Goal: Task Accomplishment & Management: Manage account settings

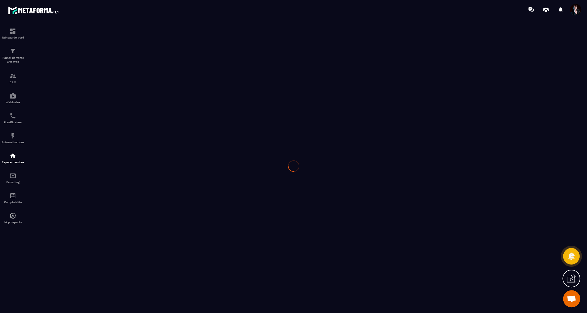
scroll to position [6362, 0]
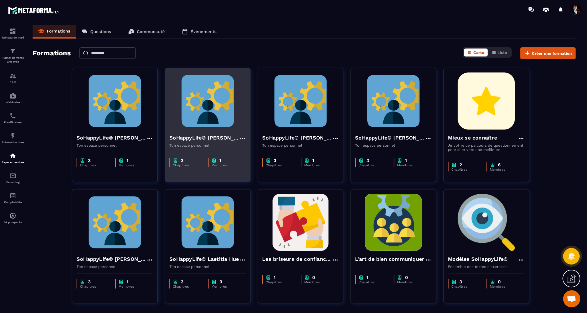
click at [242, 138] on icon at bounding box center [242, 138] width 7 height 7
click at [257, 159] on button "Dupliquer" at bounding box center [259, 161] width 36 height 10
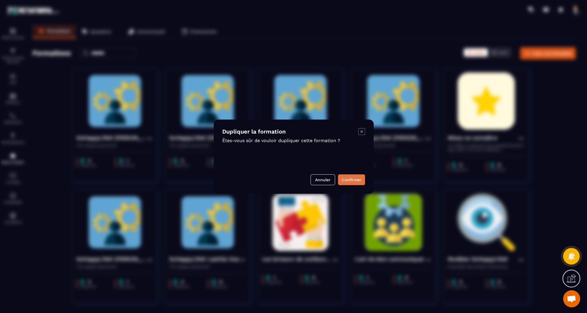
click at [351, 177] on button "Confirmer" at bounding box center [351, 180] width 27 height 11
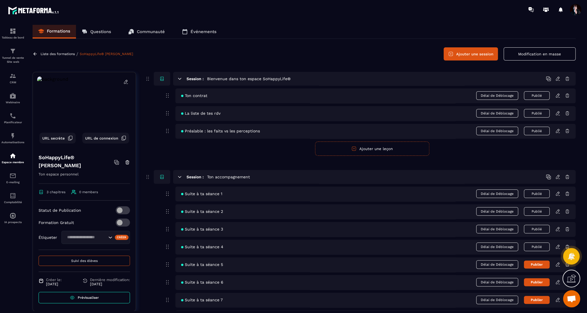
click at [127, 83] on icon at bounding box center [125, 81] width 5 height 5
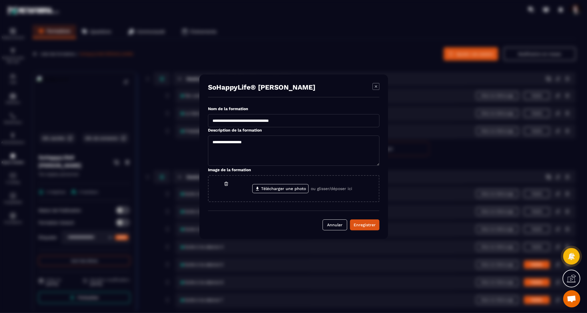
click at [297, 122] on input "**********" at bounding box center [293, 120] width 171 height 13
drag, startPoint x: 297, startPoint y: 122, endPoint x: 243, endPoint y: 122, distance: 54.6
click at [242, 122] on input "**********" at bounding box center [293, 120] width 171 height 13
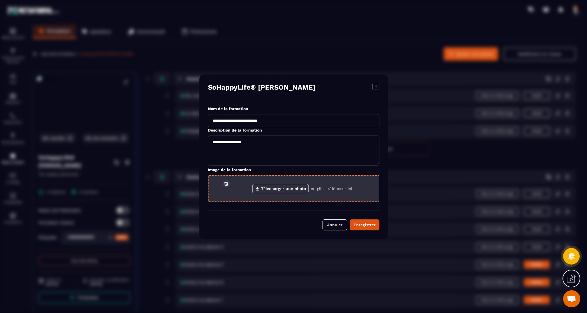
type input "**********"
click at [227, 183] on icon "Modal window" at bounding box center [226, 183] width 5 height 5
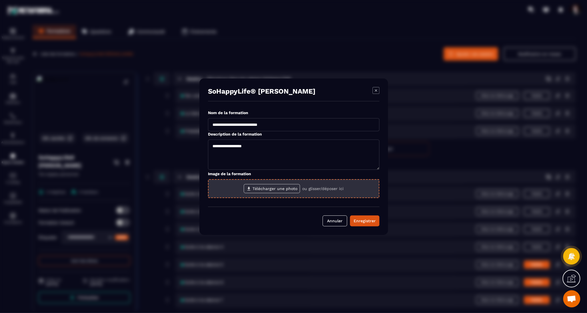
click at [255, 191] on label "Télécharger une photo" at bounding box center [272, 188] width 56 height 9
click at [0, 0] on input "Télécharger une photo" at bounding box center [0, 0] width 0 height 0
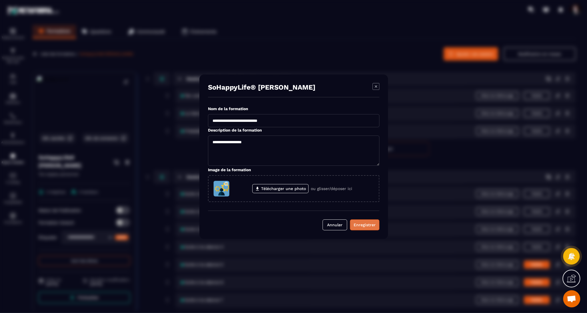
click at [374, 225] on div "Enregistrer" at bounding box center [365, 225] width 22 height 6
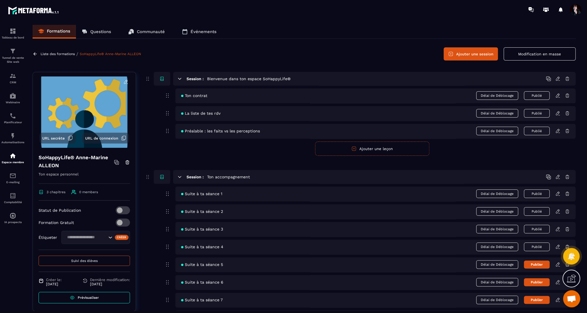
click at [558, 96] on icon at bounding box center [557, 95] width 5 height 5
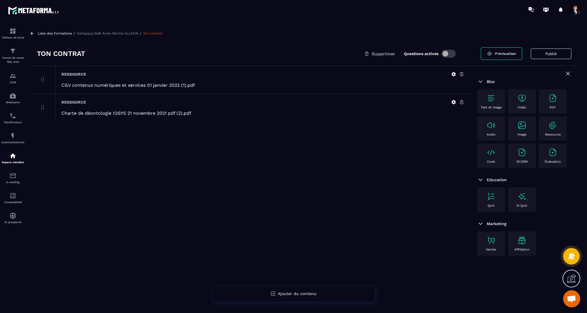
click at [552, 123] on img at bounding box center [552, 125] width 9 height 9
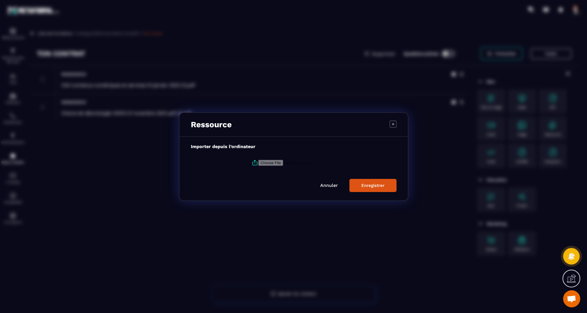
click at [254, 163] on icon "Modal window" at bounding box center [254, 162] width 7 height 7
click at [258, 163] on input "Modal window" at bounding box center [297, 163] width 78 height 6
type input "**********"
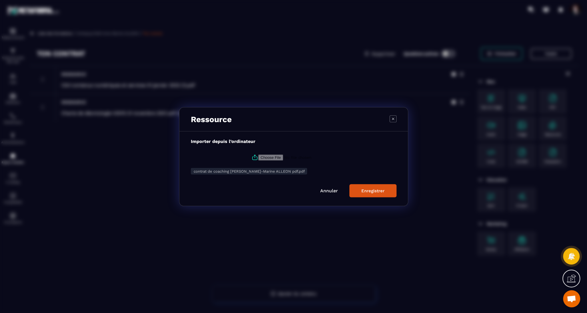
click at [374, 193] on button "Enregistrer" at bounding box center [372, 190] width 47 height 13
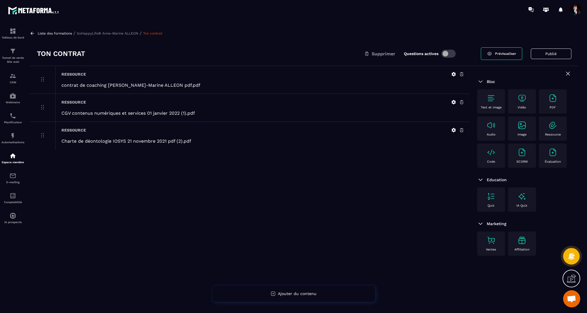
click at [100, 34] on p "SoHappyLife® Anne-Marine ALLEON" at bounding box center [107, 33] width 61 height 4
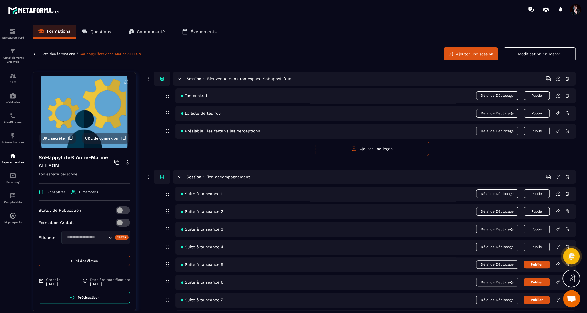
click at [540, 245] on button "Publié" at bounding box center [537, 247] width 26 height 9
click at [539, 230] on button "Publié" at bounding box center [537, 229] width 26 height 9
click at [538, 246] on button "Publier" at bounding box center [537, 247] width 26 height 8
click at [556, 248] on icon at bounding box center [557, 247] width 5 height 5
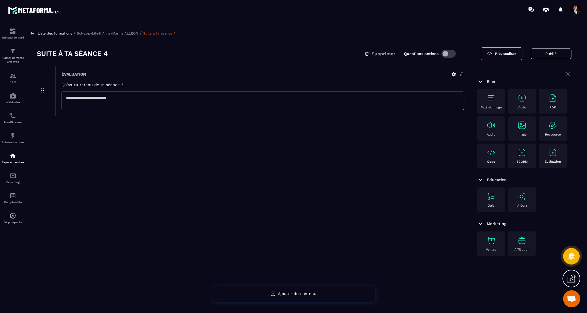
click at [127, 35] on p "SoHappyLife® Anne-Marine ALLEON" at bounding box center [107, 33] width 61 height 4
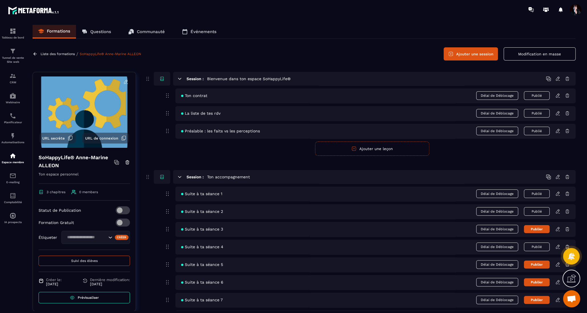
click at [560, 227] on icon at bounding box center [557, 229] width 5 height 5
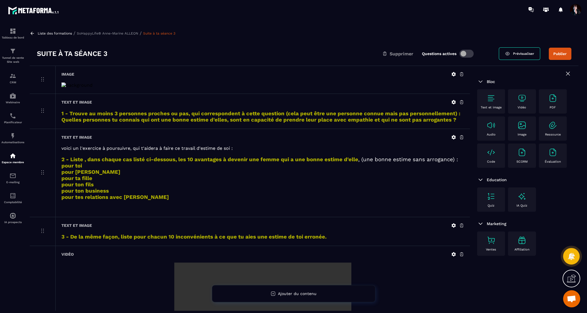
click at [461, 103] on icon at bounding box center [461, 102] width 5 height 5
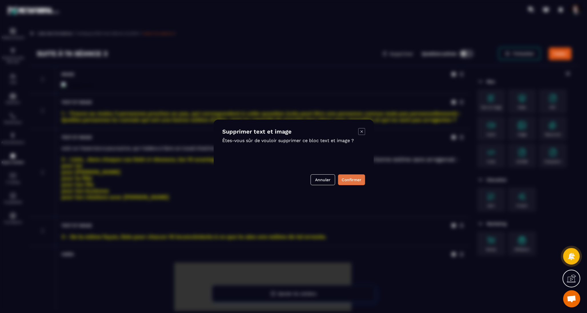
click at [354, 180] on button "Confirmer" at bounding box center [351, 180] width 27 height 11
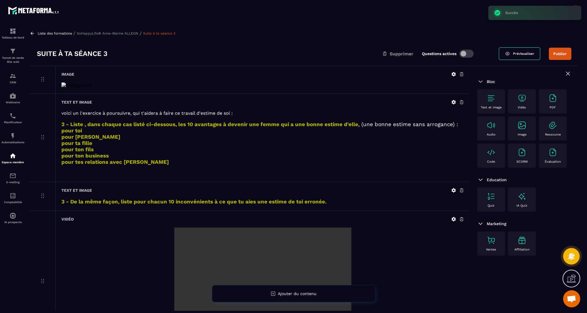
click at [462, 103] on icon at bounding box center [461, 102] width 5 height 5
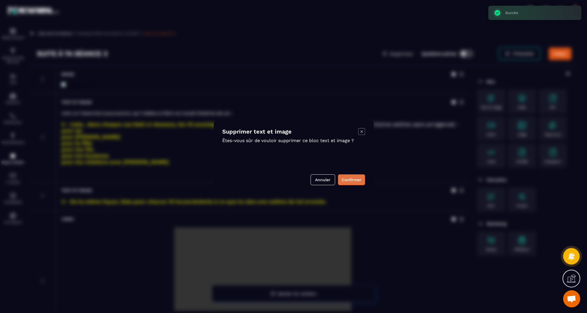
click at [355, 181] on button "Confirmer" at bounding box center [351, 180] width 27 height 11
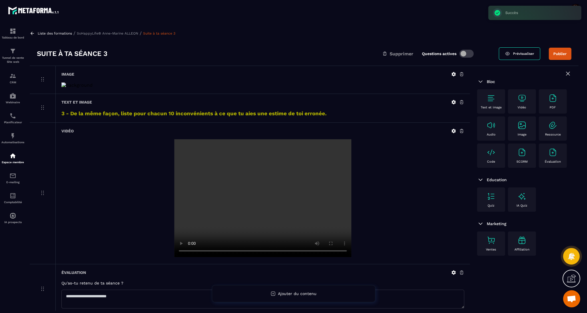
click at [462, 102] on icon at bounding box center [461, 103] width 3 height 4
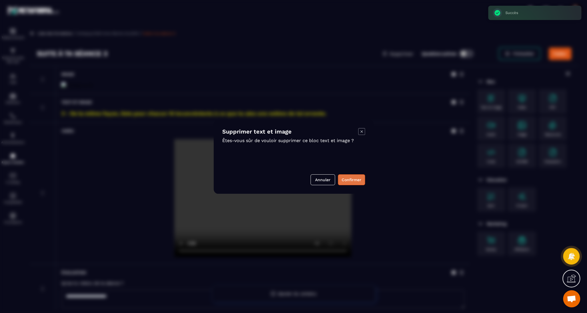
click at [352, 181] on button "Confirmer" at bounding box center [351, 180] width 27 height 11
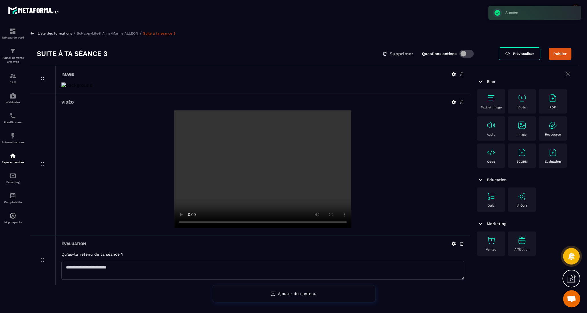
click at [462, 101] on icon at bounding box center [461, 102] width 5 height 5
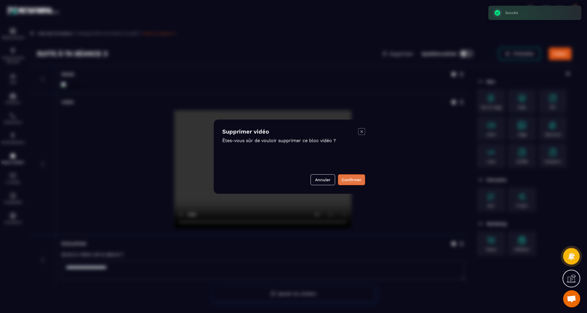
click at [352, 182] on button "Confirmer" at bounding box center [351, 180] width 27 height 11
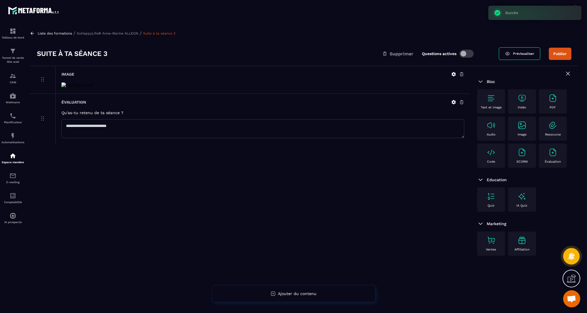
click at [461, 74] on icon at bounding box center [461, 74] width 5 height 5
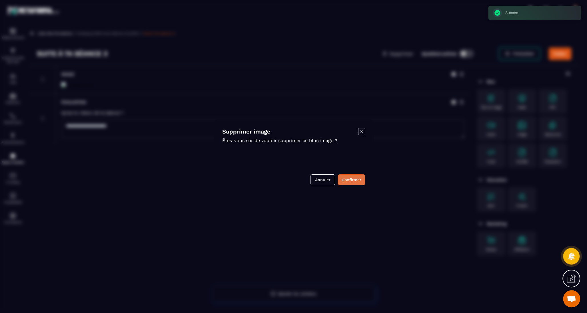
click at [347, 178] on button "Confirmer" at bounding box center [351, 180] width 27 height 11
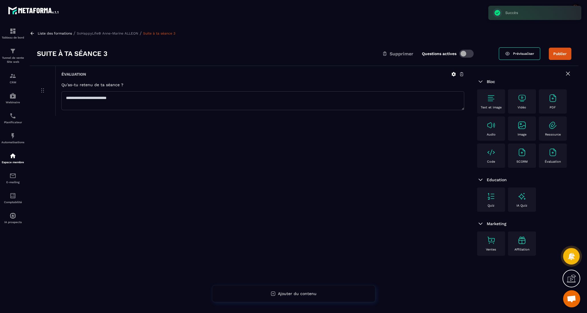
click at [115, 34] on p "SoHappyLife® Anne-Marine ALLEON" at bounding box center [107, 33] width 61 height 4
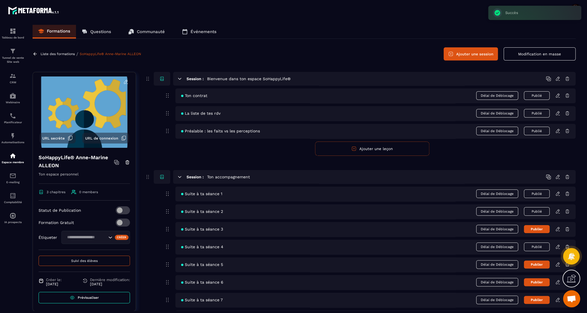
click at [534, 245] on button "Publié" at bounding box center [537, 247] width 26 height 9
click at [558, 209] on icon at bounding box center [557, 211] width 5 height 5
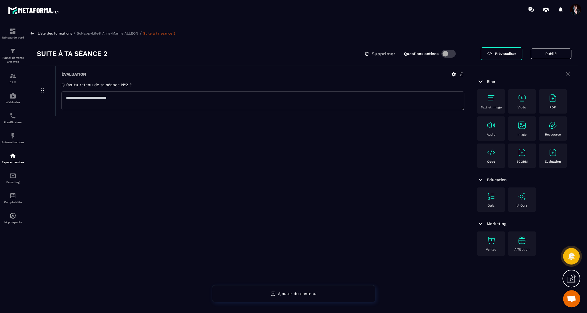
click at [129, 32] on p "SoHappyLife® Anne-Marine ALLEON" at bounding box center [107, 33] width 61 height 4
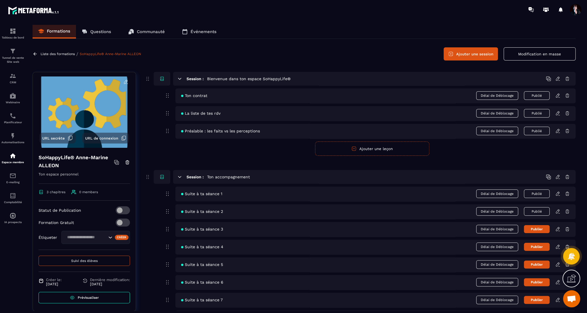
click at [542, 211] on button "Publié" at bounding box center [537, 211] width 26 height 9
click at [558, 194] on icon at bounding box center [557, 193] width 5 height 5
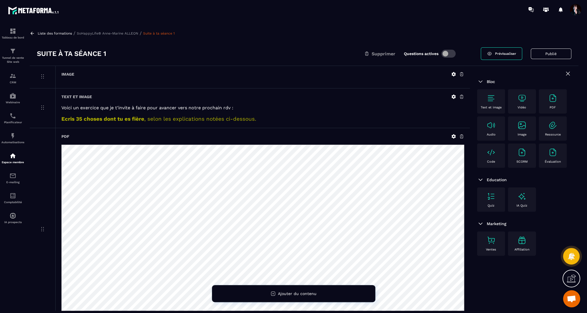
click at [455, 99] on icon at bounding box center [454, 97] width 4 height 4
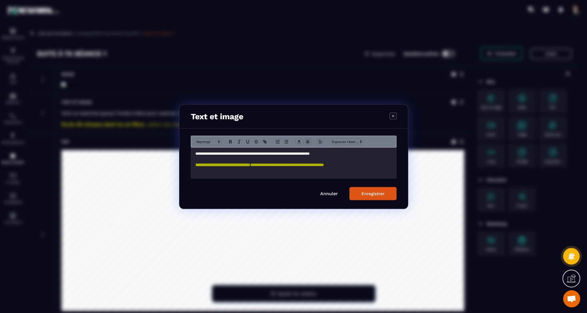
click at [333, 194] on link "Annuler" at bounding box center [329, 193] width 18 height 5
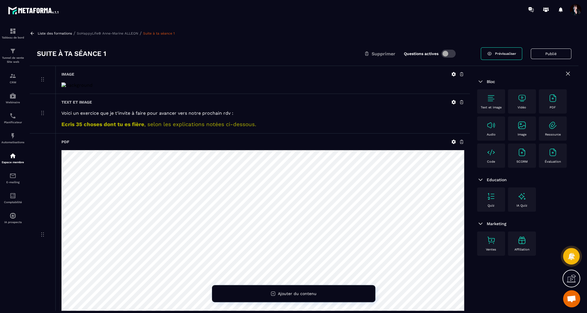
click at [462, 102] on icon at bounding box center [461, 102] width 5 height 5
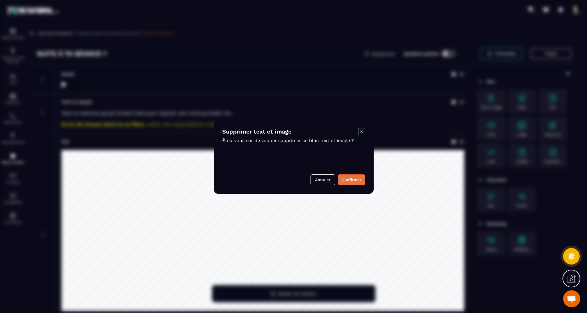
click at [350, 183] on button "Confirmer" at bounding box center [351, 180] width 27 height 11
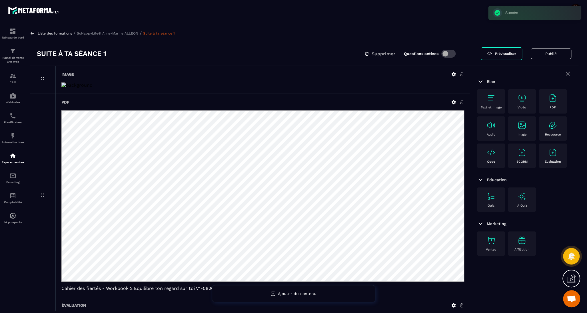
click at [463, 74] on icon at bounding box center [461, 75] width 3 height 4
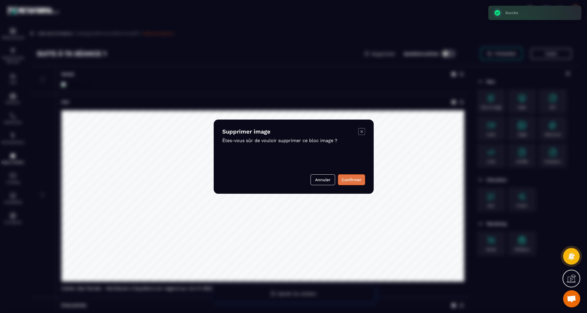
click at [354, 180] on button "Confirmer" at bounding box center [351, 180] width 27 height 11
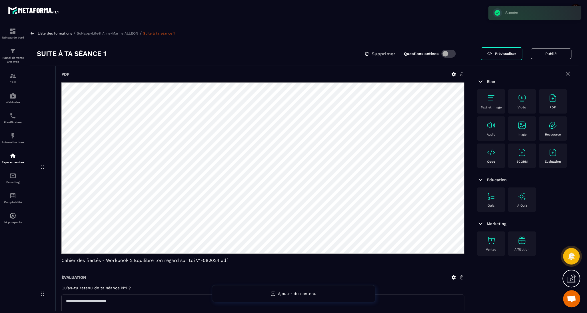
click at [462, 73] on icon at bounding box center [461, 74] width 5 height 5
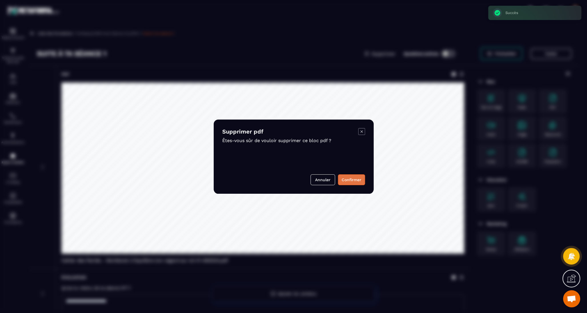
click at [356, 181] on button "Confirmer" at bounding box center [351, 180] width 27 height 11
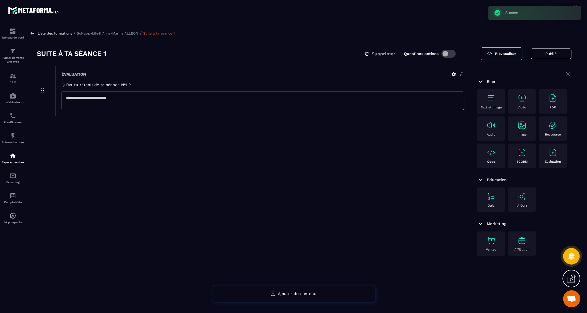
click at [125, 33] on p "SoHappyLife® Anne-Marine ALLEON" at bounding box center [107, 33] width 61 height 4
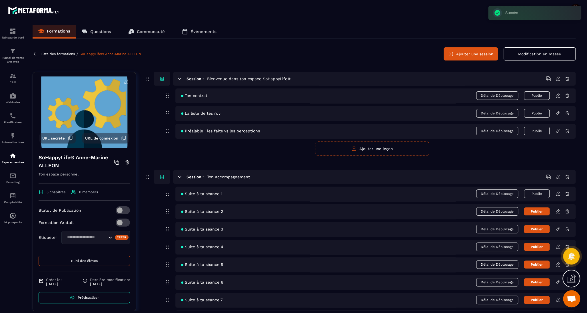
click at [537, 192] on button "Publié" at bounding box center [537, 194] width 26 height 9
click at [558, 112] on icon at bounding box center [557, 113] width 5 height 5
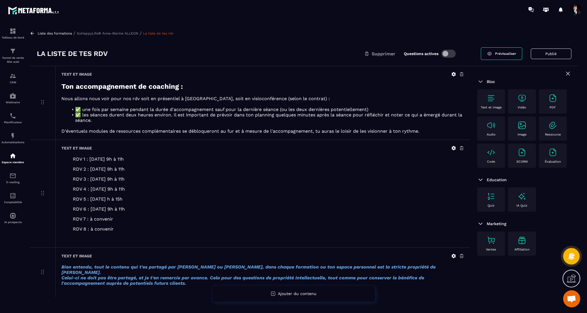
click at [130, 159] on blockquote "RDV 1 : [DATE] 9h à 11h" at bounding box center [263, 159] width 380 height 5
click at [454, 149] on icon at bounding box center [454, 148] width 4 height 4
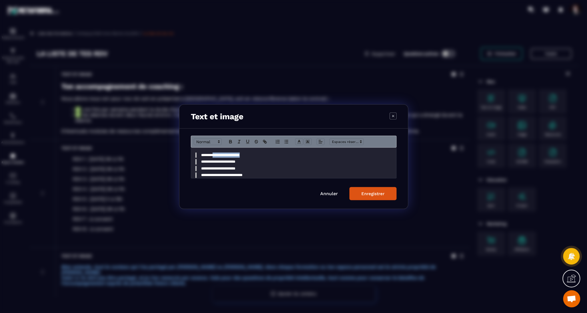
drag, startPoint x: 245, startPoint y: 156, endPoint x: 216, endPoint y: 156, distance: 29.4
click at [215, 156] on blockquote "**********" at bounding box center [293, 155] width 197 height 5
drag, startPoint x: 244, startPoint y: 163, endPoint x: 215, endPoint y: 163, distance: 28.3
click at [215, 163] on blockquote "**********" at bounding box center [293, 161] width 197 height 5
drag, startPoint x: 243, startPoint y: 169, endPoint x: 216, endPoint y: 169, distance: 27.7
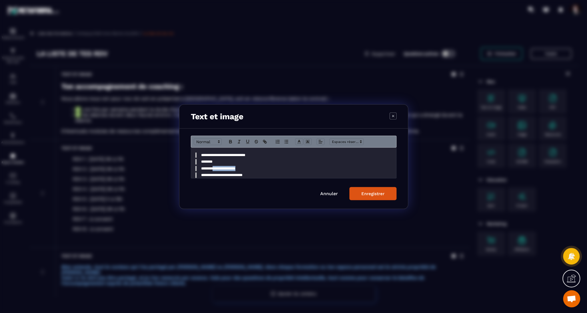
click at [216, 169] on blockquote "**********" at bounding box center [293, 168] width 197 height 5
drag, startPoint x: 254, startPoint y: 175, endPoint x: 227, endPoint y: 174, distance: 27.2
click at [226, 174] on div "**********" at bounding box center [293, 163] width 205 height 31
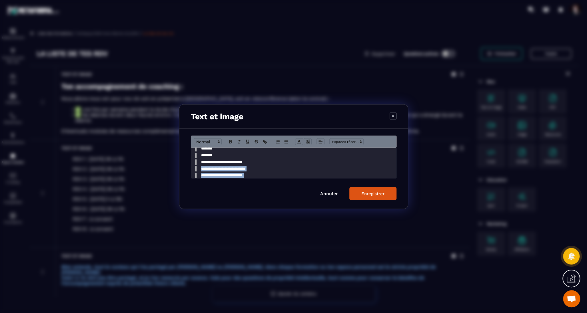
click at [253, 163] on blockquote "**********" at bounding box center [293, 161] width 197 height 5
drag, startPoint x: 253, startPoint y: 163, endPoint x: 216, endPoint y: 162, distance: 37.7
click at [216, 162] on blockquote "**********" at bounding box center [293, 161] width 197 height 5
drag, startPoint x: 258, startPoint y: 170, endPoint x: 216, endPoint y: 169, distance: 42.0
click at [215, 169] on blockquote "**********" at bounding box center [293, 168] width 197 height 5
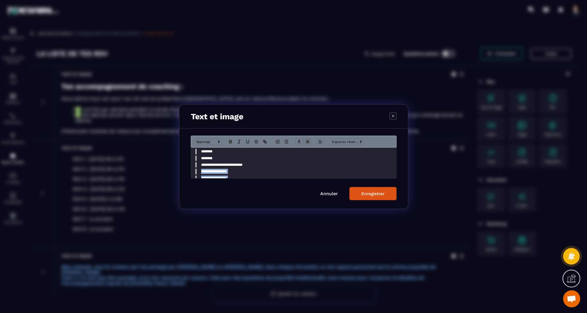
scroll to position [37, 0]
drag, startPoint x: 256, startPoint y: 176, endPoint x: 229, endPoint y: 172, distance: 27.4
click at [229, 172] on div "**********" at bounding box center [293, 163] width 205 height 31
click at [254, 174] on blockquote "**********" at bounding box center [293, 172] width 197 height 5
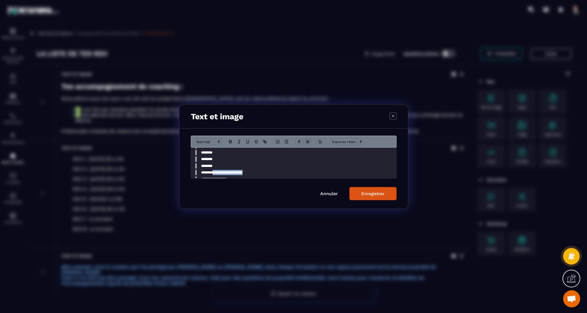
drag, startPoint x: 254, startPoint y: 174, endPoint x: 215, endPoint y: 174, distance: 38.6
click at [215, 174] on blockquote "**********" at bounding box center [293, 172] width 197 height 5
drag, startPoint x: 233, startPoint y: 159, endPoint x: 215, endPoint y: 159, distance: 18.3
click at [215, 159] on blockquote "**********" at bounding box center [293, 158] width 197 height 5
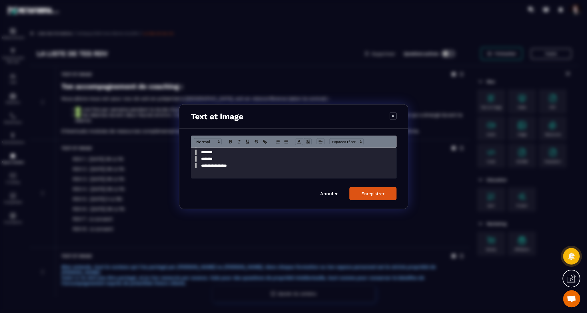
drag, startPoint x: 232, startPoint y: 166, endPoint x: 215, endPoint y: 166, distance: 17.1
click at [215, 166] on blockquote "**********" at bounding box center [293, 165] width 197 height 5
click at [362, 192] on div "Enregistrer" at bounding box center [372, 193] width 23 height 5
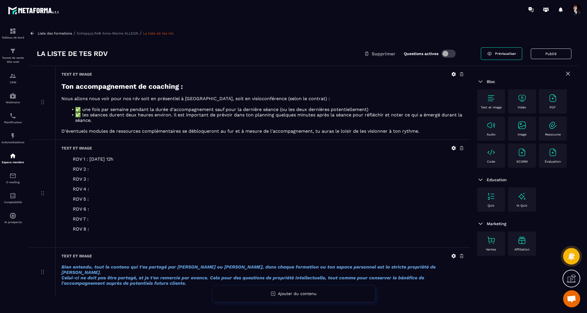
click at [454, 256] on icon at bounding box center [453, 256] width 5 height 5
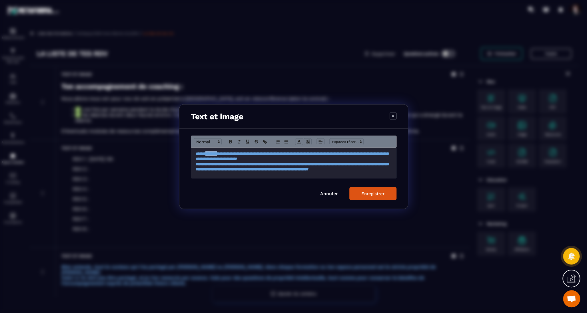
drag, startPoint x: 224, startPoint y: 155, endPoint x: 208, endPoint y: 155, distance: 15.7
click at [208, 155] on em "**********" at bounding box center [291, 156] width 193 height 9
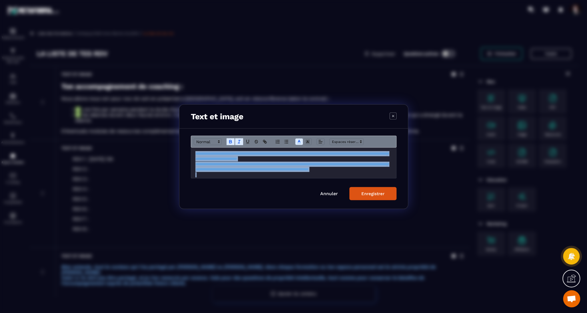
scroll to position [8, 0]
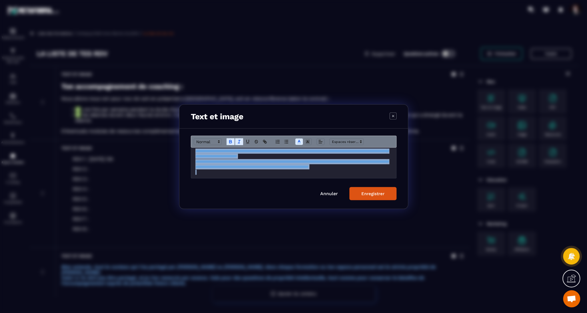
drag, startPoint x: 195, startPoint y: 154, endPoint x: 212, endPoint y: 168, distance: 21.9
click at [212, 169] on div "**********" at bounding box center [293, 163] width 205 height 31
copy div "**********"
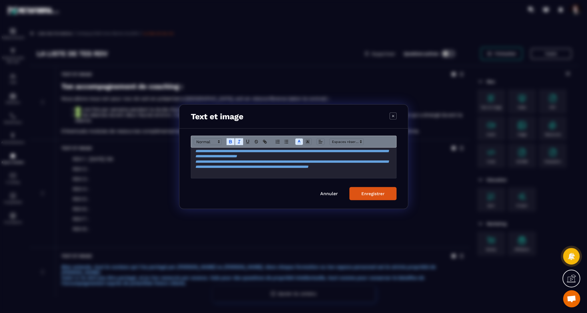
click at [222, 171] on p "Modal window" at bounding box center [293, 172] width 197 height 5
click at [328, 195] on link "Annuler" at bounding box center [329, 193] width 18 height 5
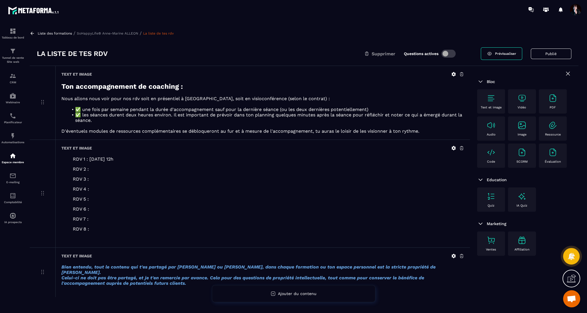
click at [113, 33] on p "SoHappyLife® Anne-Marine ALLEON" at bounding box center [107, 33] width 61 height 4
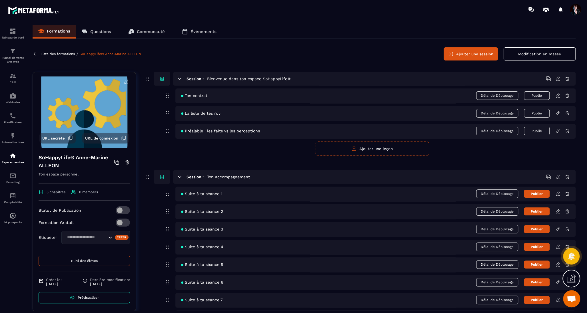
click at [555, 97] on icon at bounding box center [557, 95] width 5 height 5
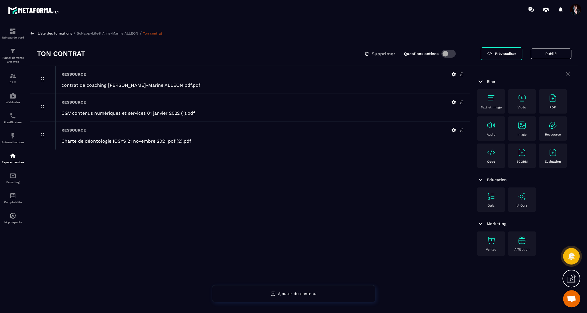
click at [494, 100] on img at bounding box center [490, 98] width 9 height 9
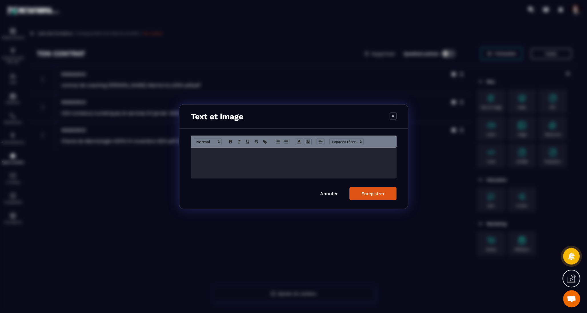
click at [292, 162] on div "Modal window" at bounding box center [293, 163] width 205 height 31
paste div "Modal window"
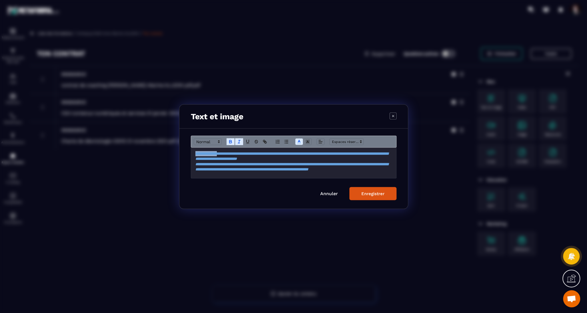
drag, startPoint x: 224, startPoint y: 155, endPoint x: 193, endPoint y: 155, distance: 30.6
click at [193, 155] on div "**********" at bounding box center [293, 163] width 205 height 31
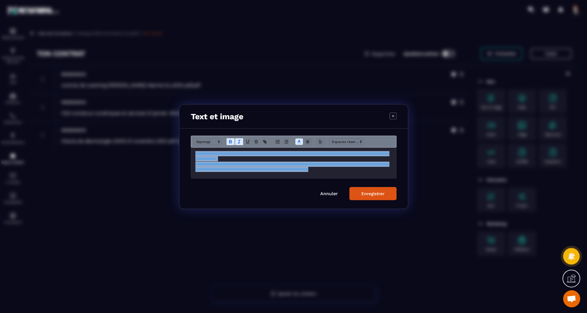
drag, startPoint x: 228, startPoint y: 174, endPoint x: 192, endPoint y: 152, distance: 42.7
click at [192, 152] on div "**********" at bounding box center [293, 163] width 205 height 31
click at [239, 142] on icon "Modal window" at bounding box center [239, 141] width 5 height 5
click at [238, 171] on p "**********" at bounding box center [293, 167] width 197 height 11
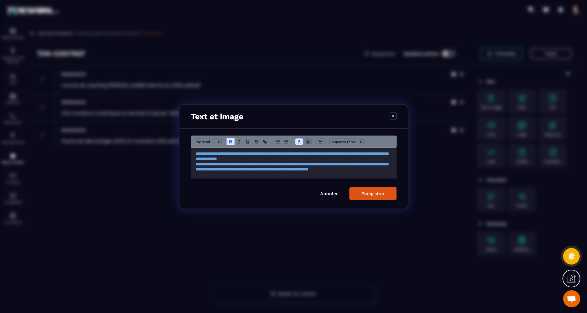
click at [386, 194] on button "Enregistrer" at bounding box center [372, 193] width 47 height 13
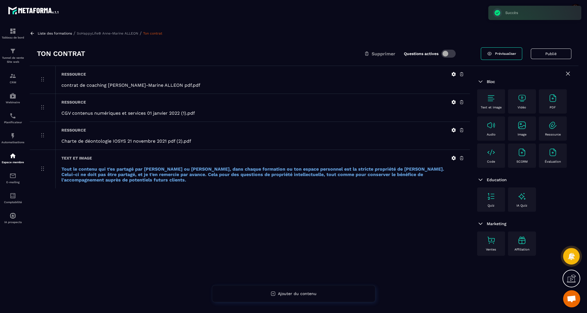
click at [454, 158] on icon at bounding box center [454, 158] width 4 height 4
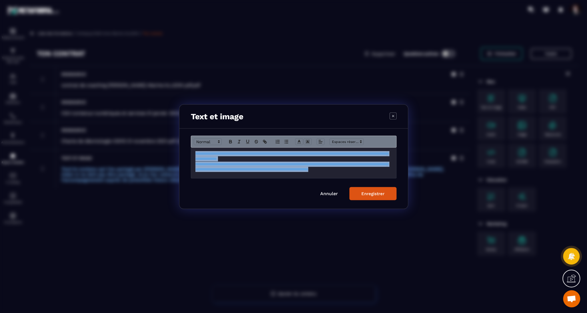
drag, startPoint x: 213, startPoint y: 173, endPoint x: 194, endPoint y: 154, distance: 27.5
click at [194, 154] on div "**********" at bounding box center [293, 163] width 205 height 31
click at [231, 142] on icon "Modal window" at bounding box center [230, 142] width 2 height 1
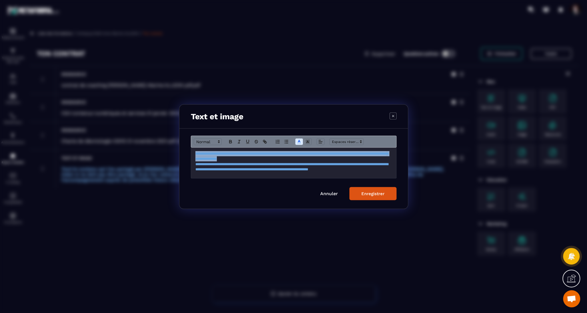
click at [250, 172] on p "**********" at bounding box center [293, 167] width 197 height 11
click at [370, 197] on button "Enregistrer" at bounding box center [372, 193] width 47 height 13
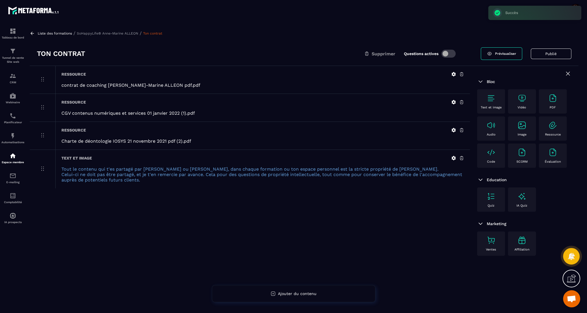
click at [126, 34] on p "SoHappyLife® Anne-Marine ALLEON" at bounding box center [107, 33] width 61 height 4
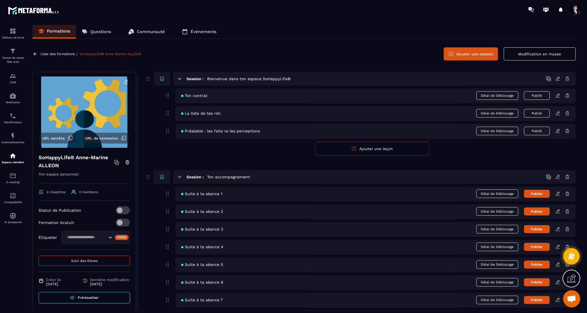
click at [558, 113] on icon at bounding box center [557, 113] width 5 height 5
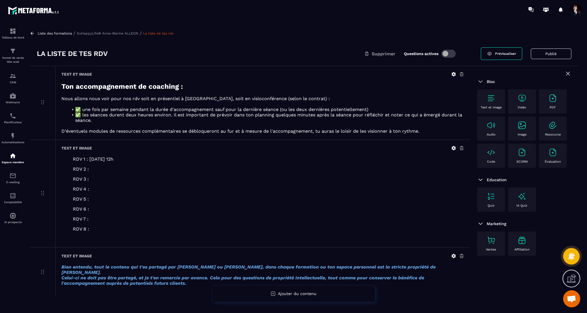
click at [461, 258] on icon at bounding box center [461, 256] width 5 height 5
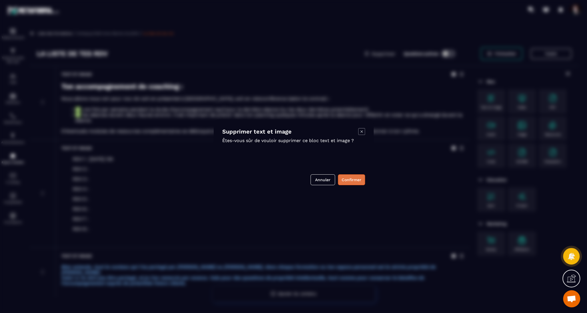
click at [358, 181] on button "Confirmer" at bounding box center [351, 180] width 27 height 11
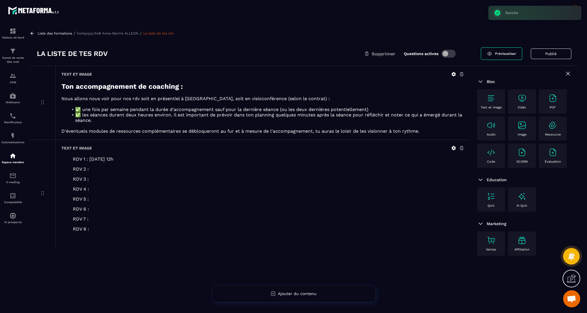
click at [115, 32] on p "SoHappyLife® Anne-Marine ALLEON" at bounding box center [107, 33] width 61 height 4
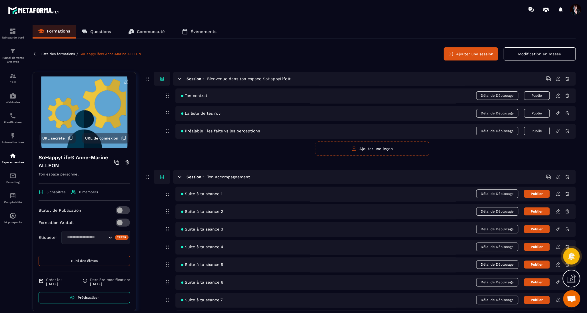
click at [557, 95] on icon at bounding box center [557, 95] width 5 height 5
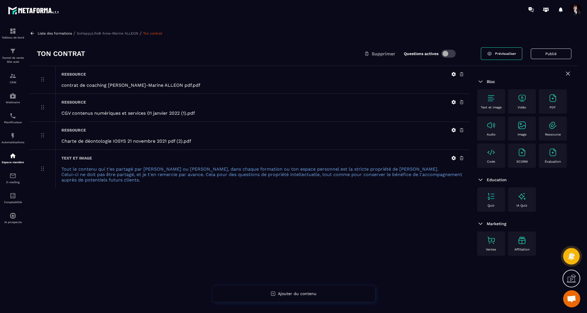
click at [455, 156] on icon at bounding box center [454, 158] width 4 height 4
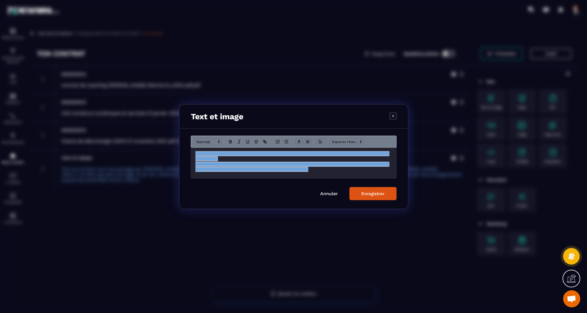
drag, startPoint x: 216, startPoint y: 174, endPoint x: 191, endPoint y: 153, distance: 32.6
click at [191, 153] on div "**********" at bounding box center [293, 163] width 205 height 31
copy div "**********"
click at [332, 194] on link "Annuler" at bounding box center [329, 193] width 18 height 5
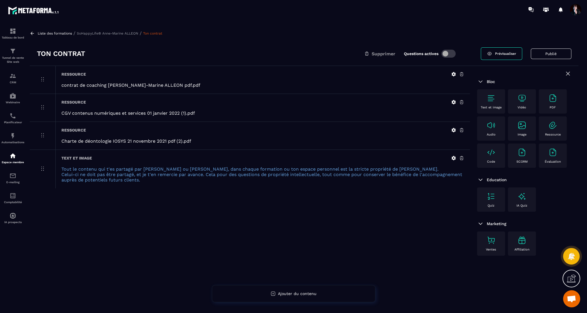
click at [98, 34] on p "SoHappyLife® Anne-Marine ALLEON" at bounding box center [107, 33] width 61 height 4
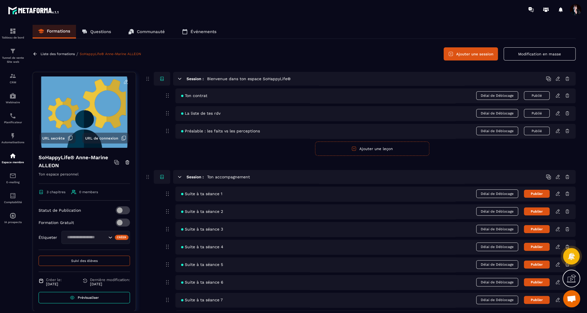
click at [61, 53] on p "Liste des formations" at bounding box center [58, 54] width 34 height 4
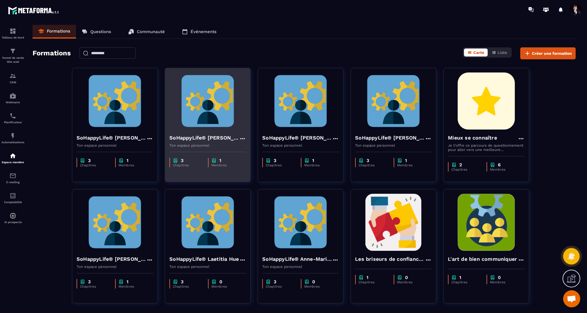
click at [219, 113] on img at bounding box center [207, 101] width 77 height 57
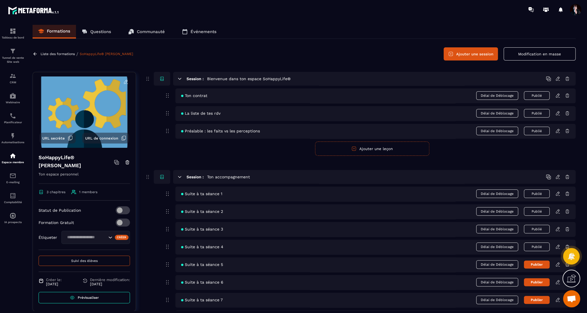
click at [64, 55] on p "Liste des formations" at bounding box center [58, 54] width 34 height 4
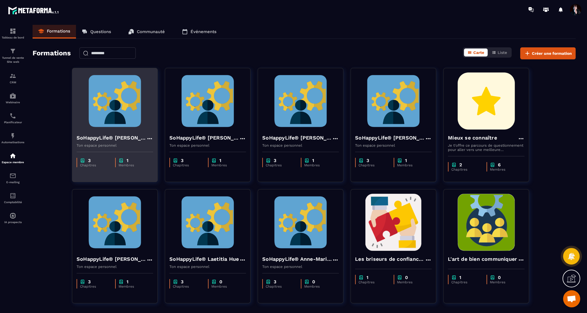
click at [119, 125] on img at bounding box center [115, 101] width 77 height 57
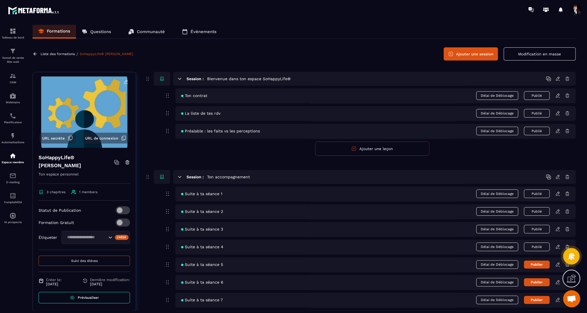
click at [88, 259] on span "Suivi des élèves" at bounding box center [84, 261] width 27 height 4
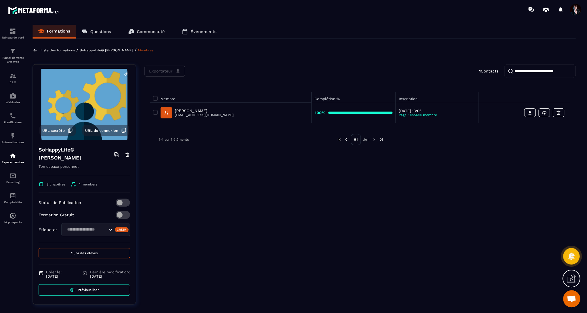
click at [189, 111] on p "[PERSON_NAME]" at bounding box center [204, 111] width 59 height 5
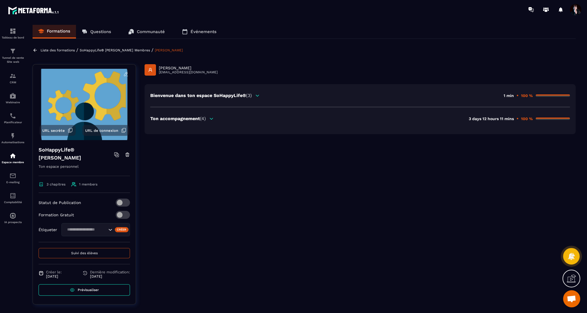
click at [203, 117] on span "(4)" at bounding box center [203, 118] width 6 height 5
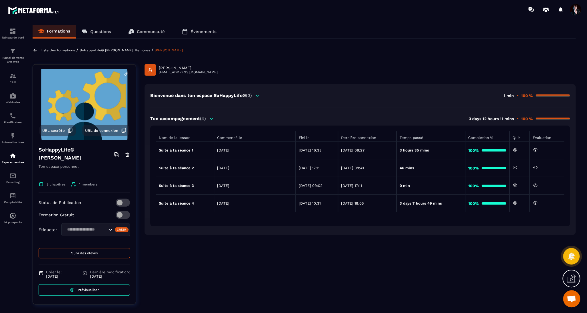
click at [537, 203] on icon at bounding box center [535, 203] width 5 height 5
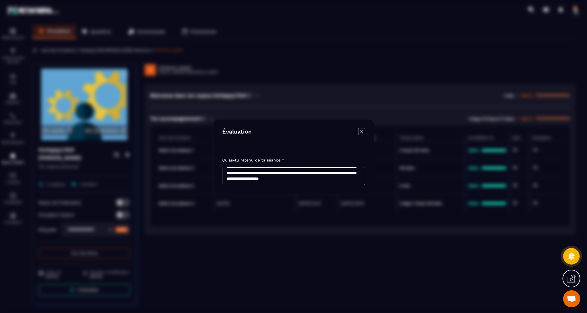
scroll to position [86, 0]
click at [362, 130] on icon "Modal window" at bounding box center [361, 131] width 7 height 7
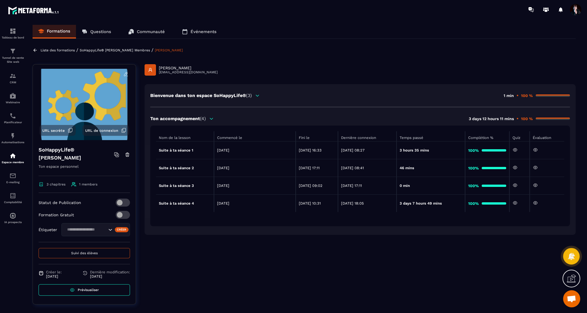
click at [63, 50] on p "Liste des formations" at bounding box center [58, 50] width 34 height 4
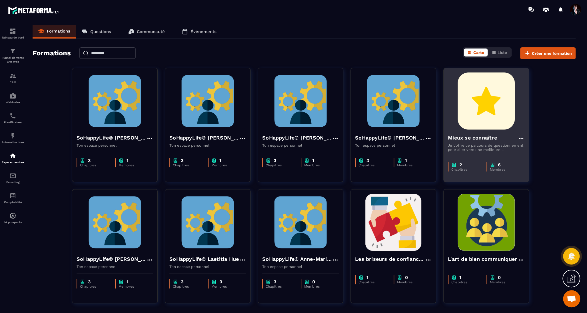
click at [495, 99] on img at bounding box center [486, 101] width 77 height 57
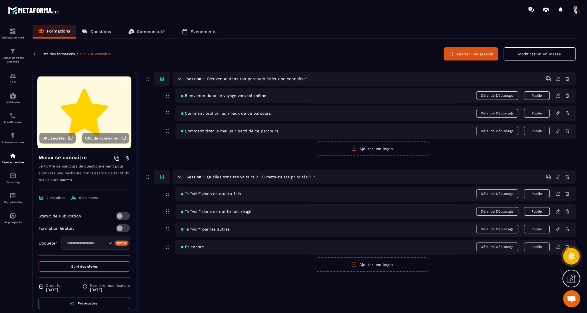
scroll to position [14, 0]
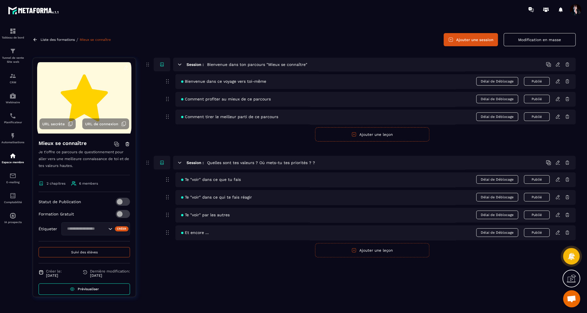
click at [89, 250] on span "Suivi des élèves" at bounding box center [84, 252] width 27 height 4
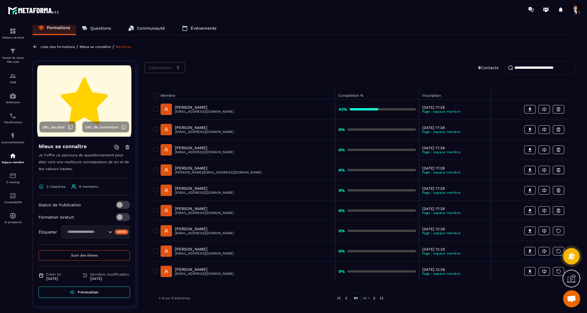
scroll to position [2, 0]
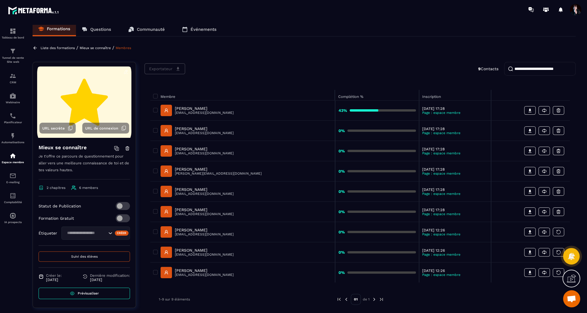
click at [53, 47] on p "Liste des formations" at bounding box center [58, 48] width 34 height 4
